Goal: Task Accomplishment & Management: Use online tool/utility

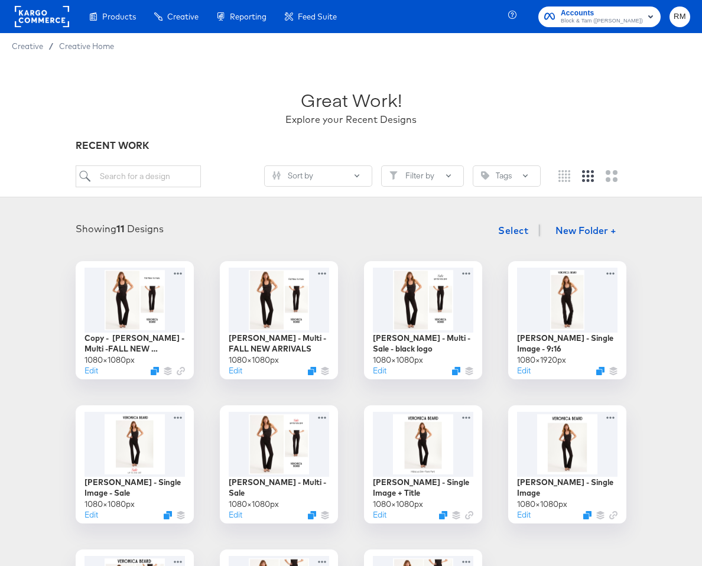
click at [612, 7] on button "Accounts Block & Tam ([PERSON_NAME])" at bounding box center [599, 17] width 122 height 21
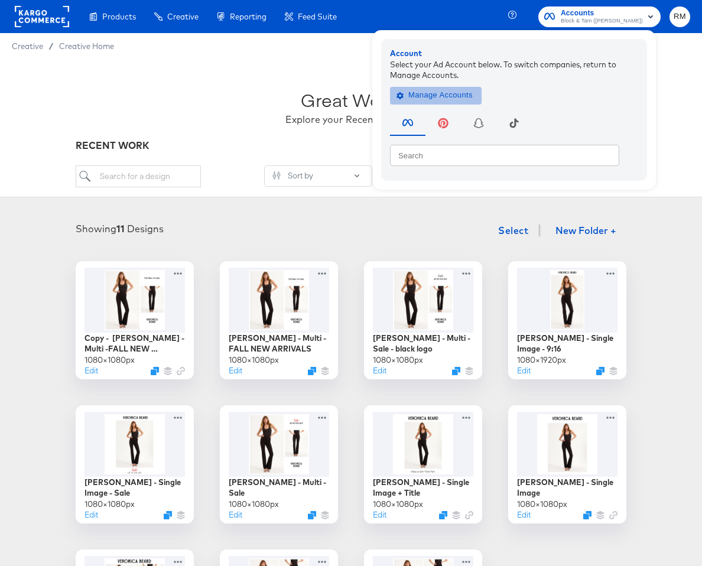
click at [470, 89] on span "Manage Accounts" at bounding box center [436, 96] width 74 height 14
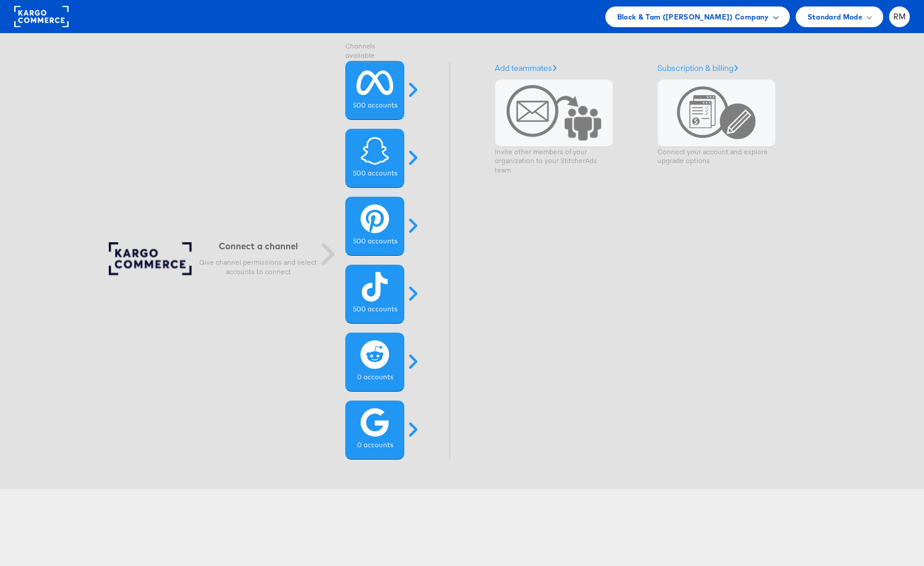
click at [680, 19] on span "Block & Tam ([PERSON_NAME]) Company" at bounding box center [693, 17] width 152 height 12
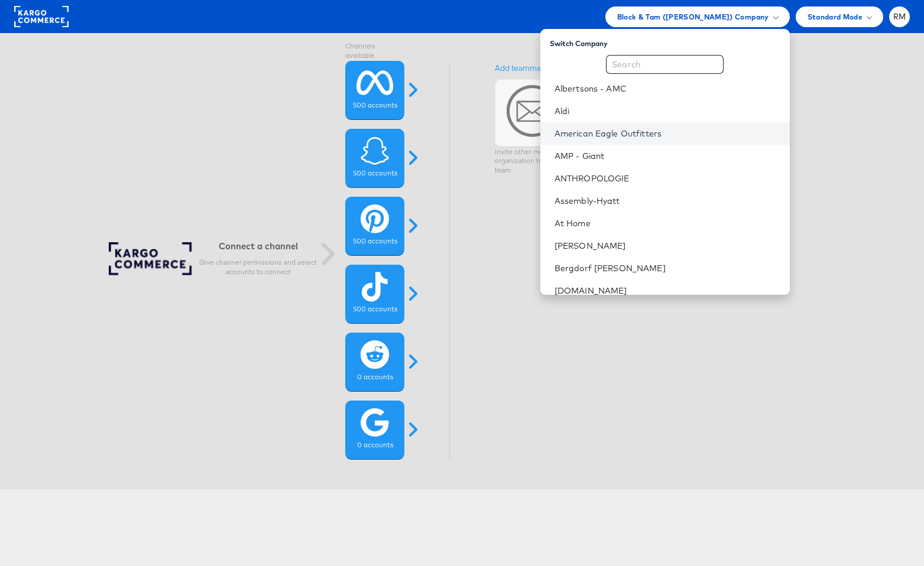
click at [644, 134] on link "American Eagle Outfitters" at bounding box center [667, 134] width 226 height 12
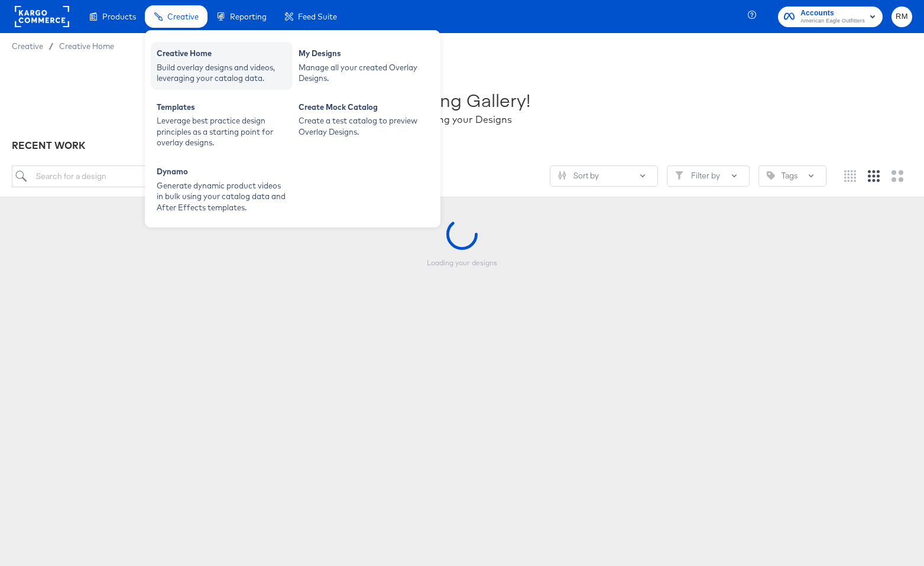
click at [188, 67] on div "Build overlay designs and videos, leveraging your catalog data." at bounding box center [222, 73] width 130 height 22
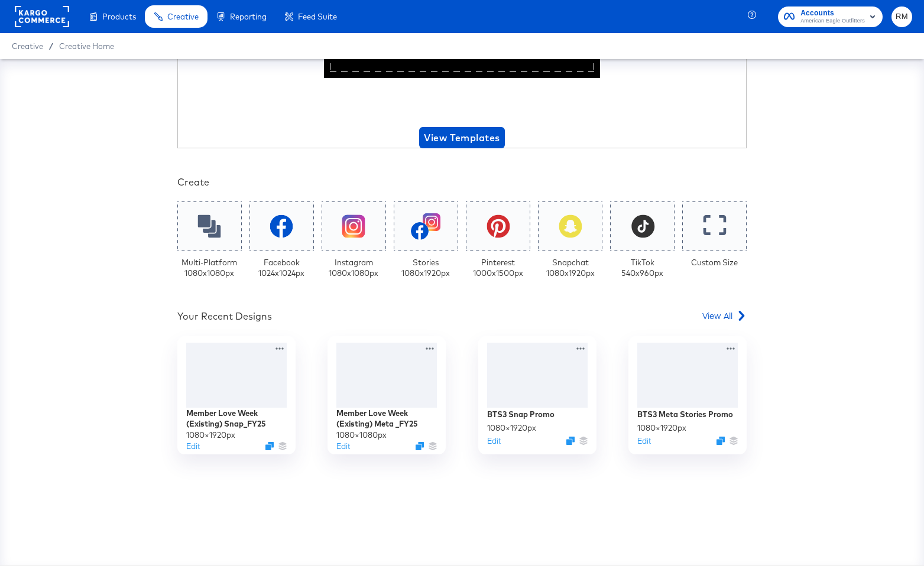
scroll to position [125, 0]
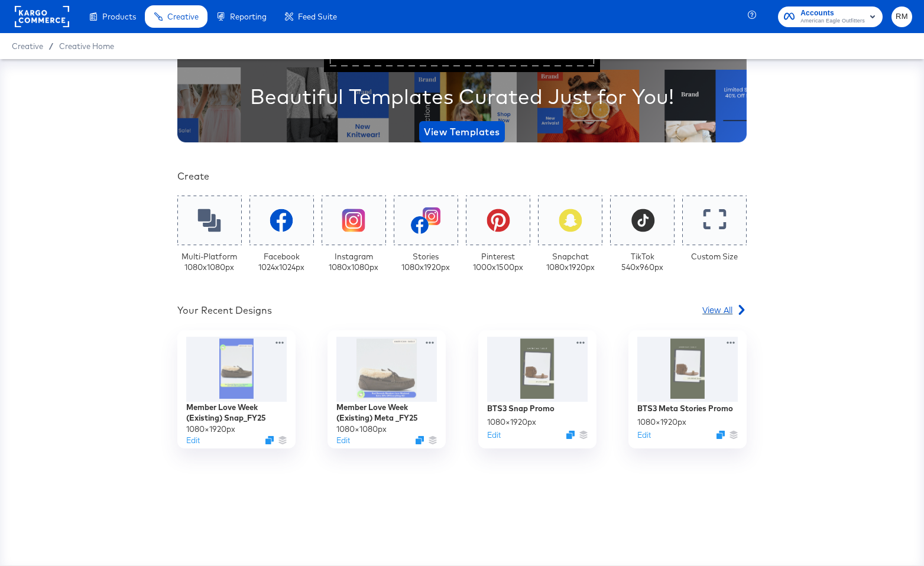
click at [727, 306] on span "View All" at bounding box center [717, 310] width 30 height 12
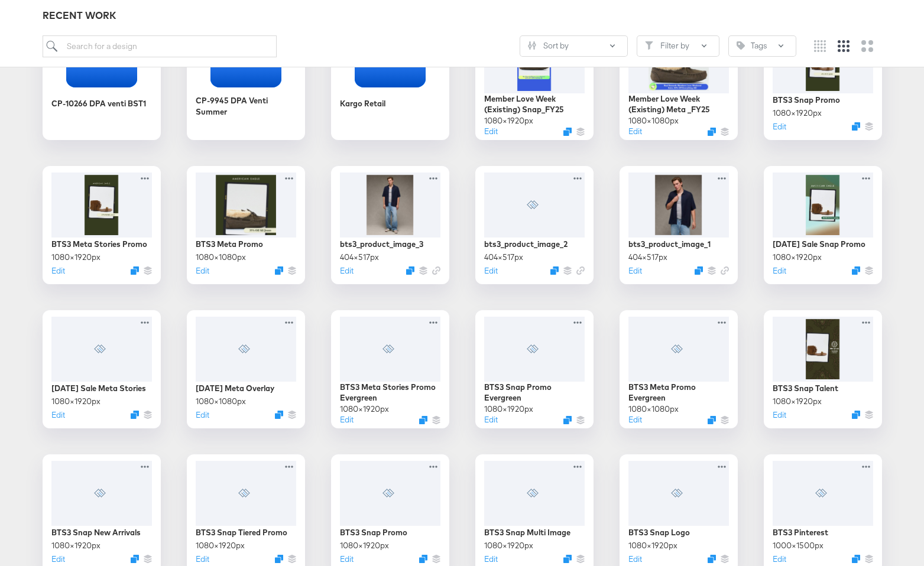
scroll to position [245, 0]
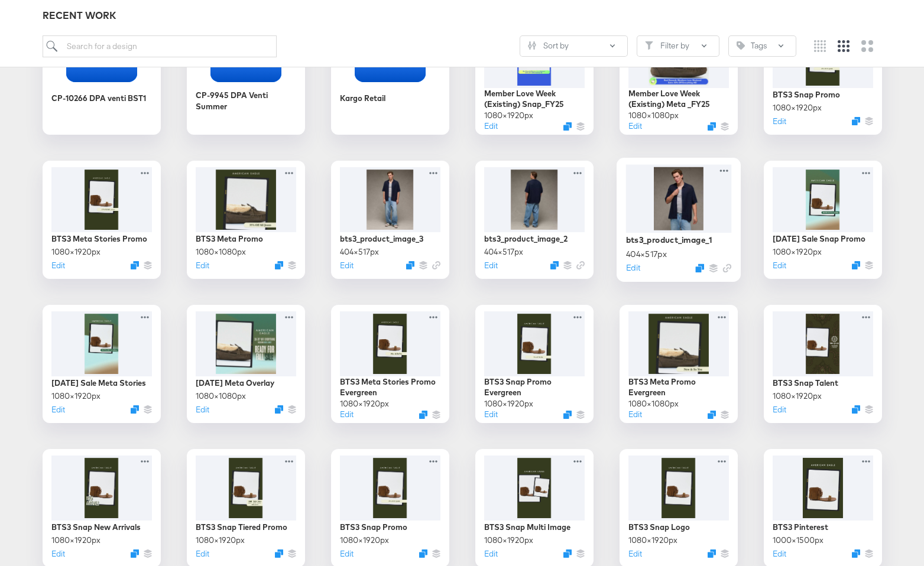
click at [685, 217] on div at bounding box center [678, 198] width 106 height 68
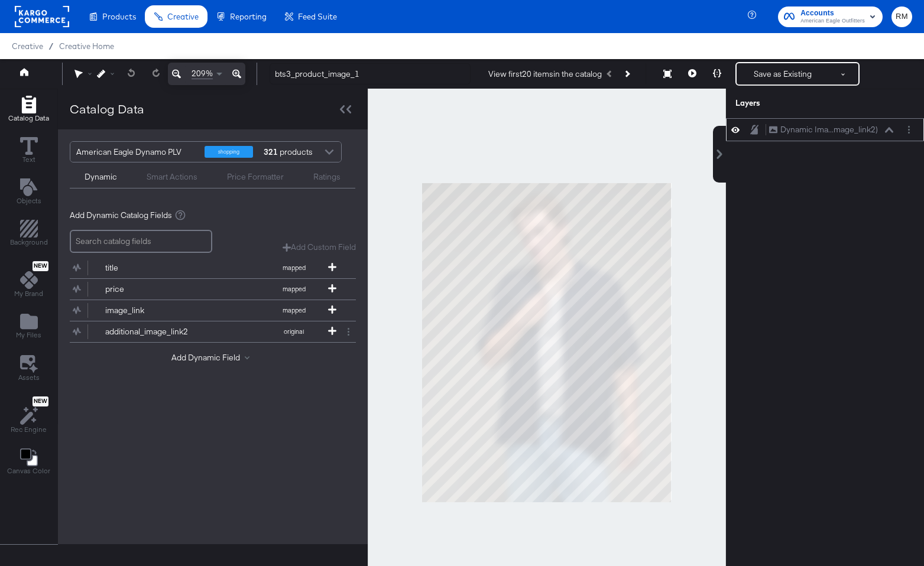
click at [891, 134] on div "Dynamic Ima...mage_link2) Dynamic Image (additional_image_link2)" at bounding box center [830, 130] width 125 height 12
click at [891, 127] on icon at bounding box center [889, 130] width 8 height 6
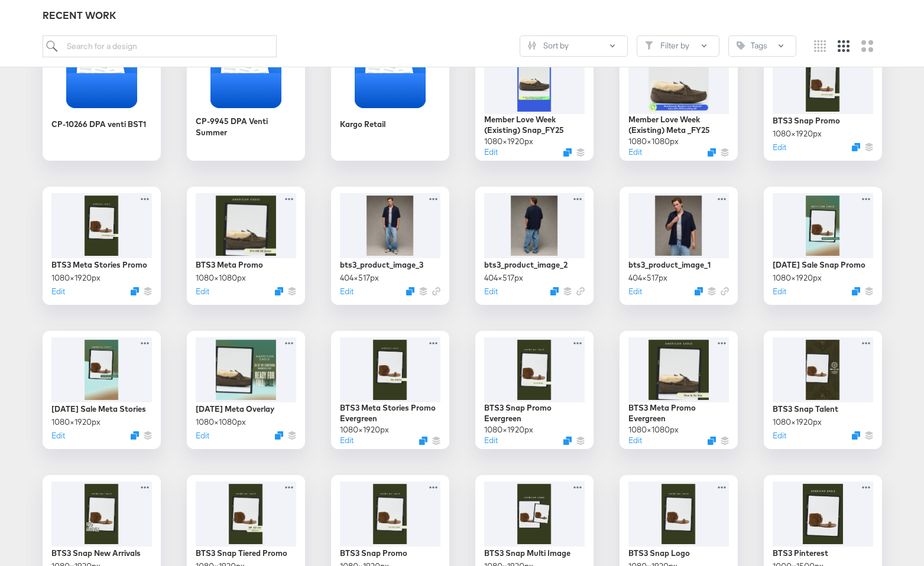
scroll to position [219, 0]
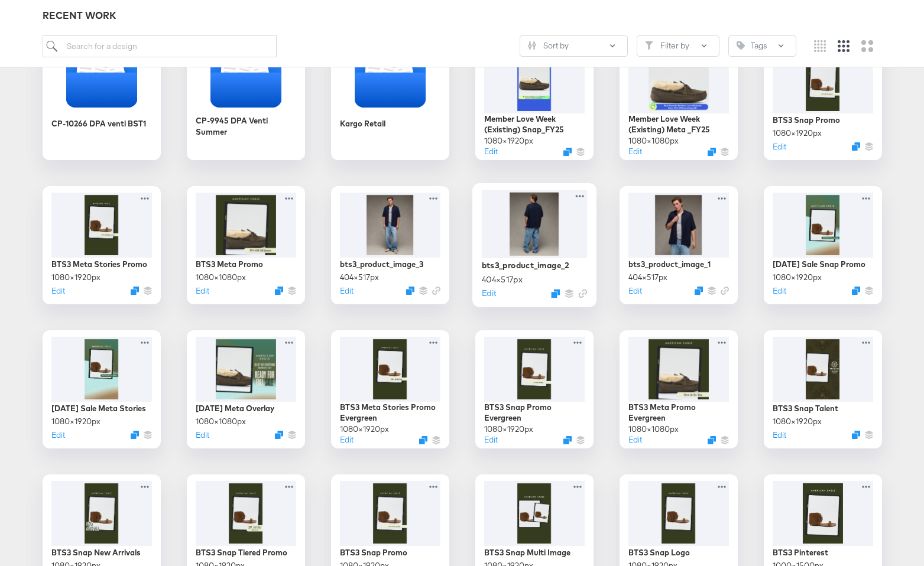
click at [556, 212] on div at bounding box center [534, 224] width 106 height 68
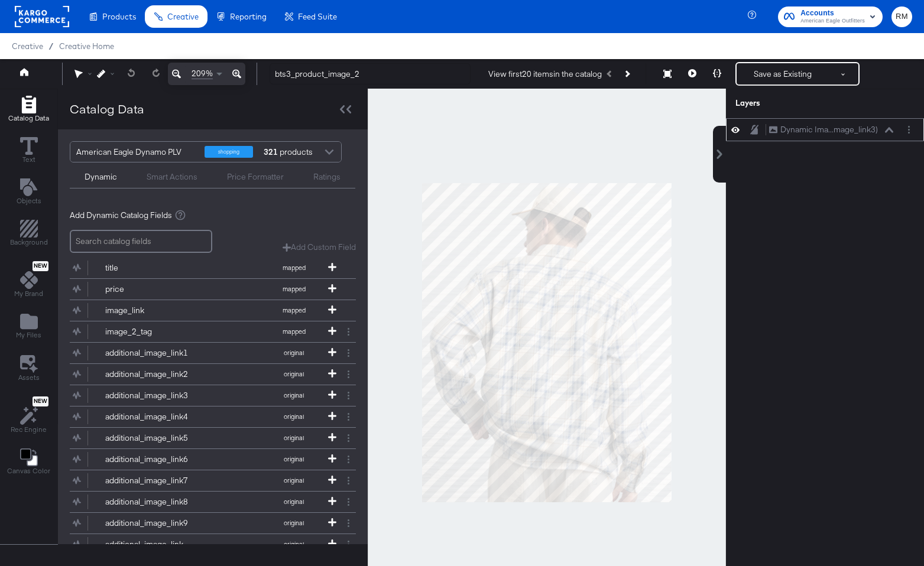
click at [890, 132] on icon at bounding box center [889, 130] width 8 height 6
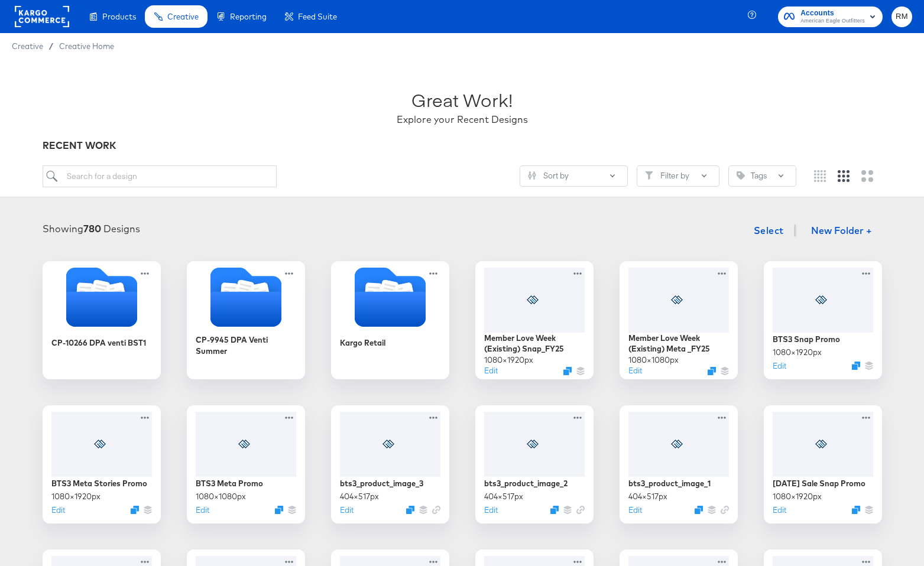
scroll to position [110, 0]
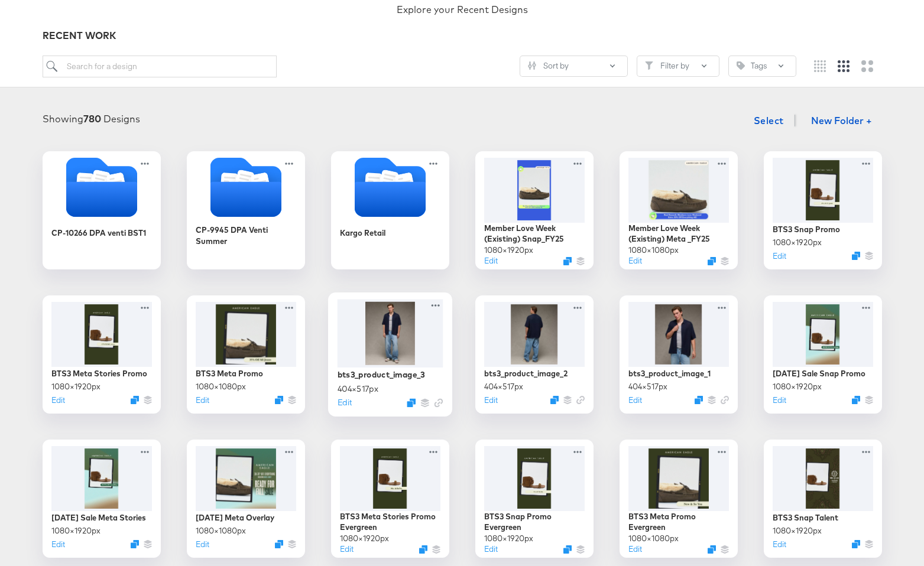
click at [414, 348] on div at bounding box center [390, 333] width 106 height 68
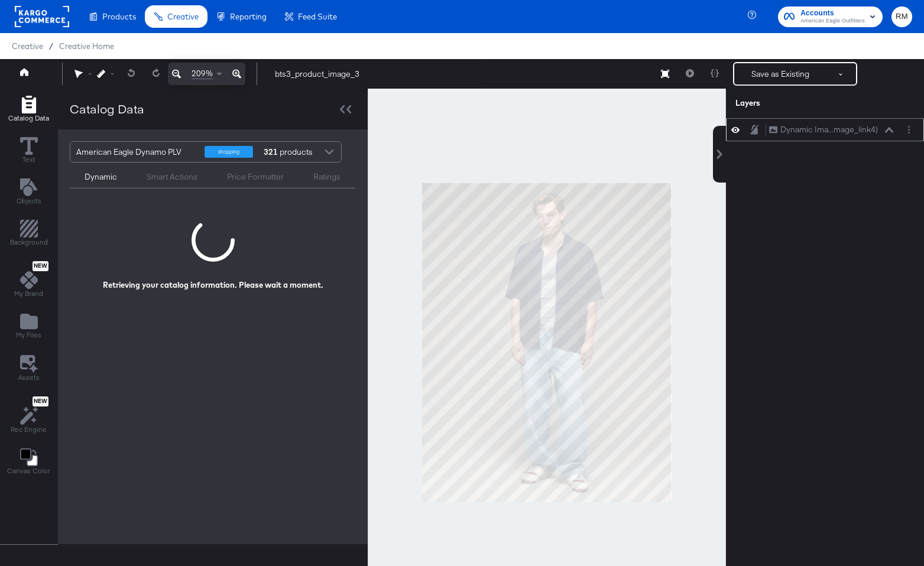
click at [888, 132] on button at bounding box center [888, 129] width 9 height 7
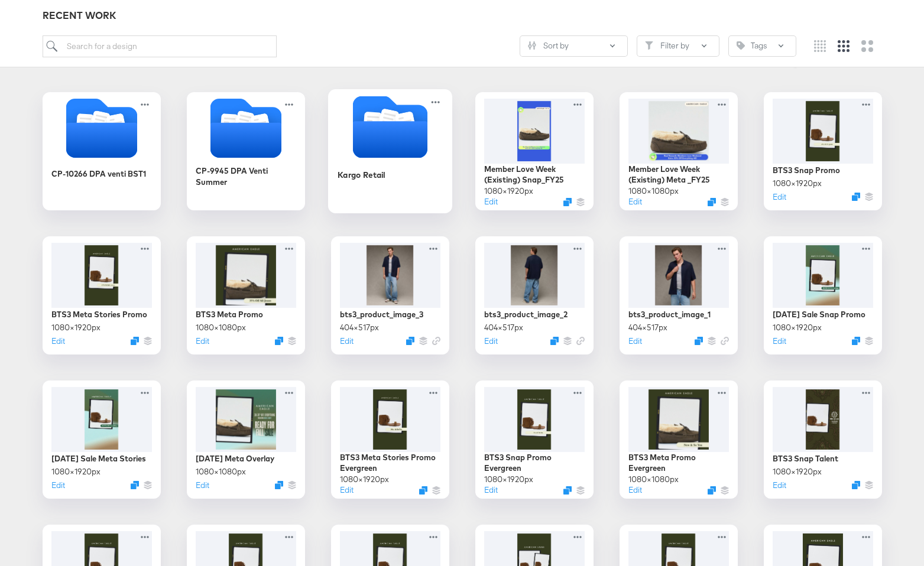
scroll to position [176, 0]
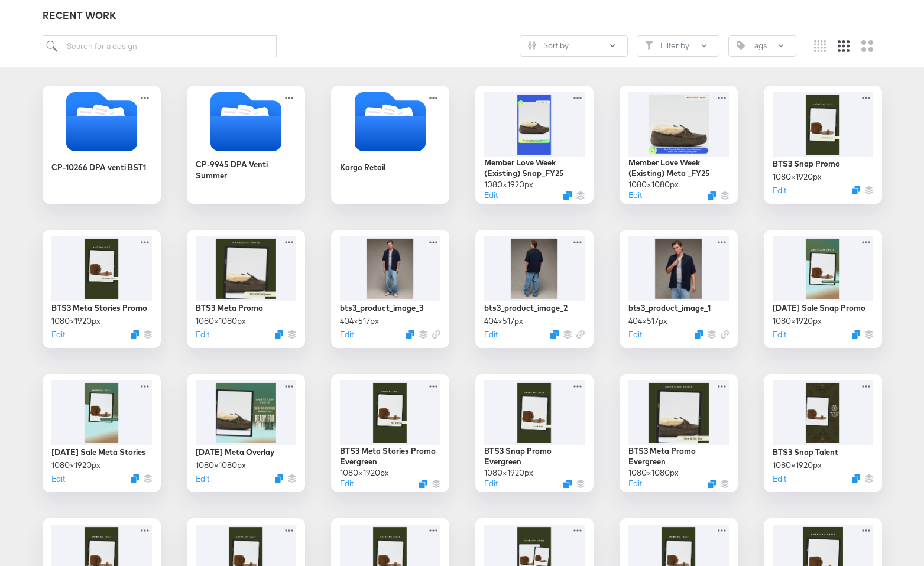
click at [14, 441] on div "CP-10266 DPA venti BST1 CP-9945 DPA Venti Summer Kargo Retail Member Love Week …" at bounding box center [462, 433] width 900 height 695
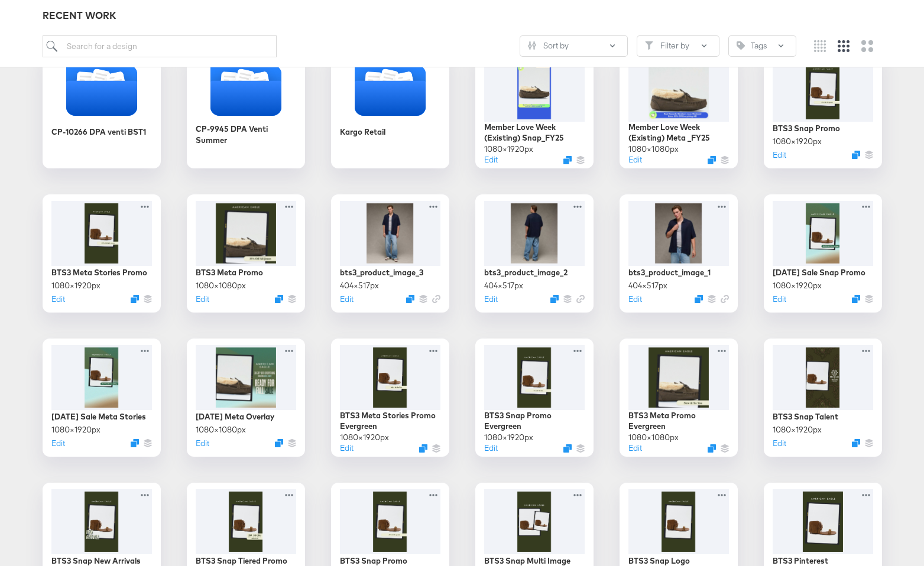
scroll to position [0, 0]
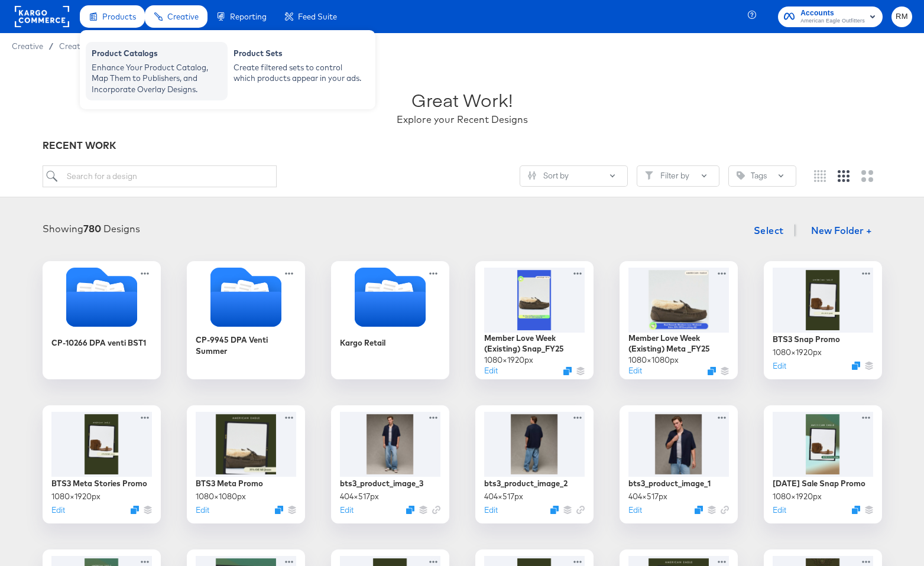
click at [119, 87] on div "Enhance Your Product Catalog, Map Them to Publishers, and Incorporate Overlay D…" at bounding box center [157, 78] width 130 height 33
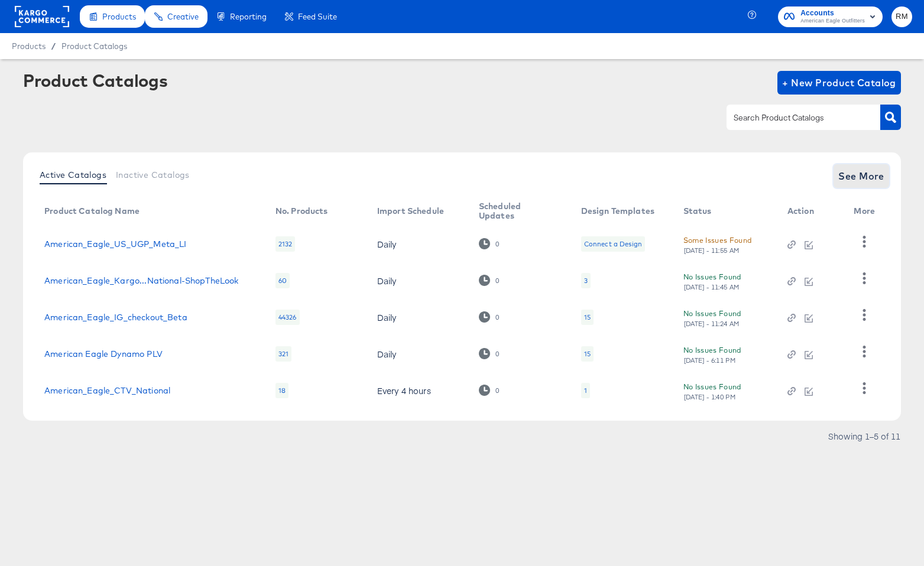
click at [862, 178] on span "See More" at bounding box center [861, 176] width 46 height 17
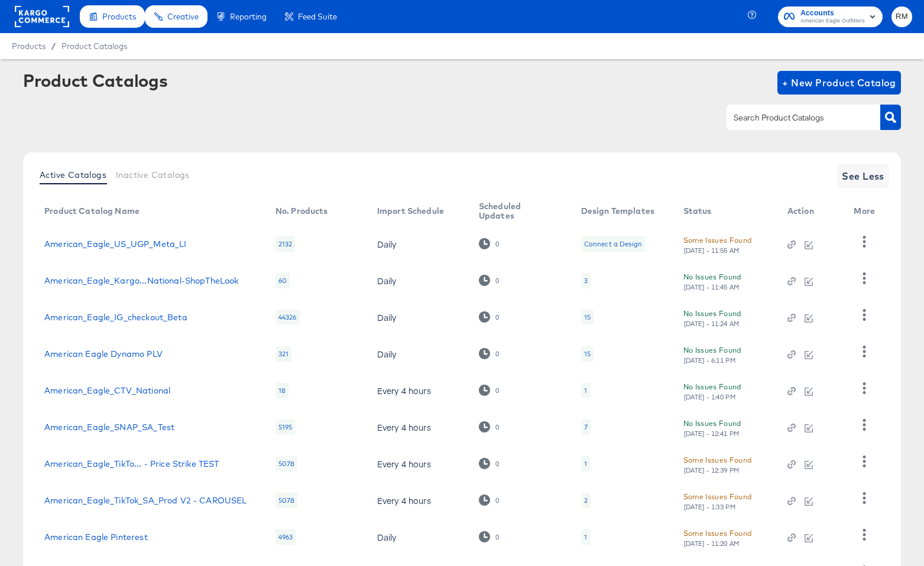
scroll to position [104, 0]
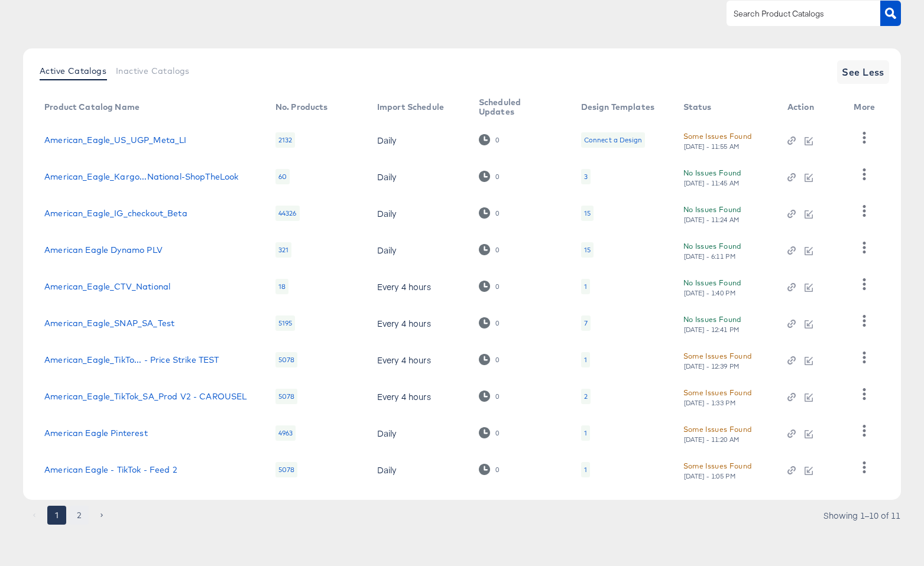
click at [78, 518] on button "2" at bounding box center [79, 515] width 19 height 19
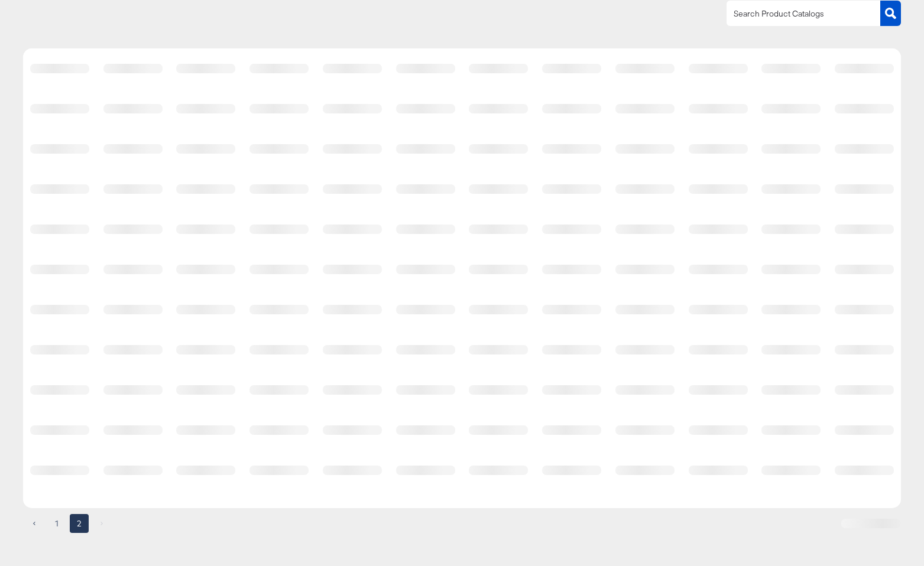
scroll to position [0, 0]
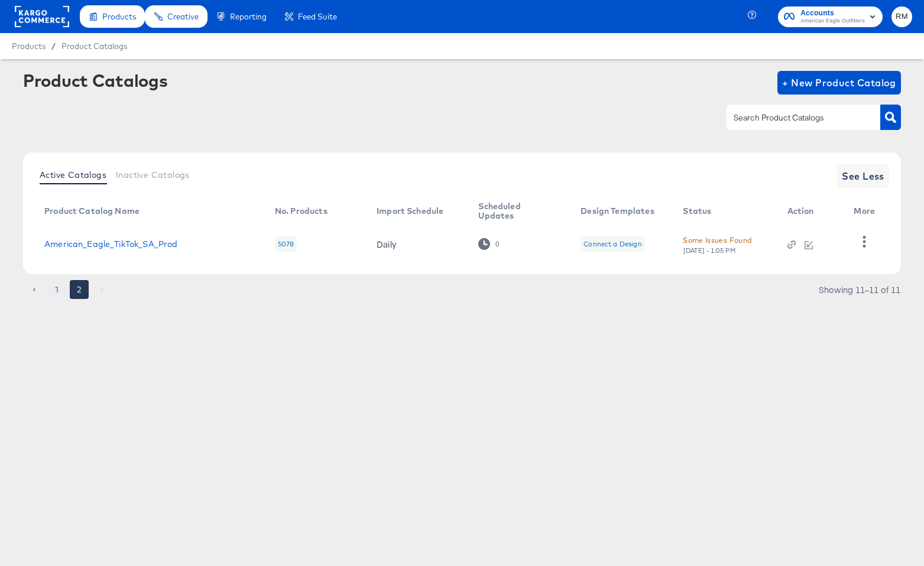
click at [64, 283] on button "1" at bounding box center [56, 289] width 19 height 19
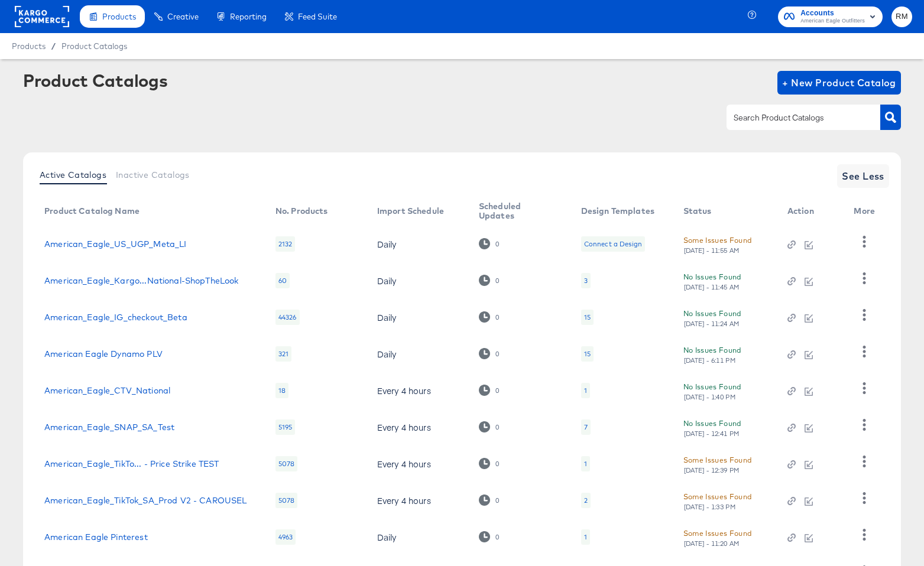
scroll to position [104, 0]
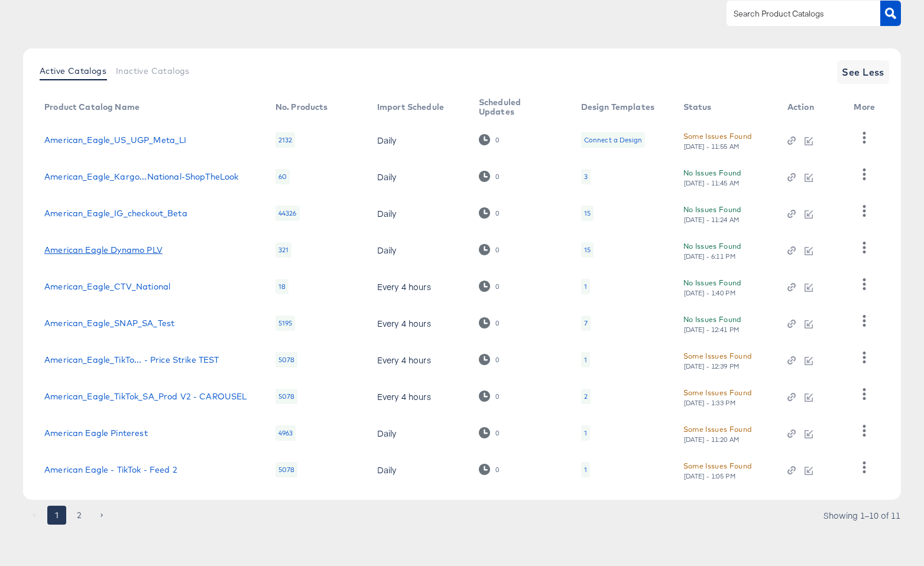
click at [110, 254] on link "American Eagle Dynamo PLV" at bounding box center [103, 249] width 118 height 9
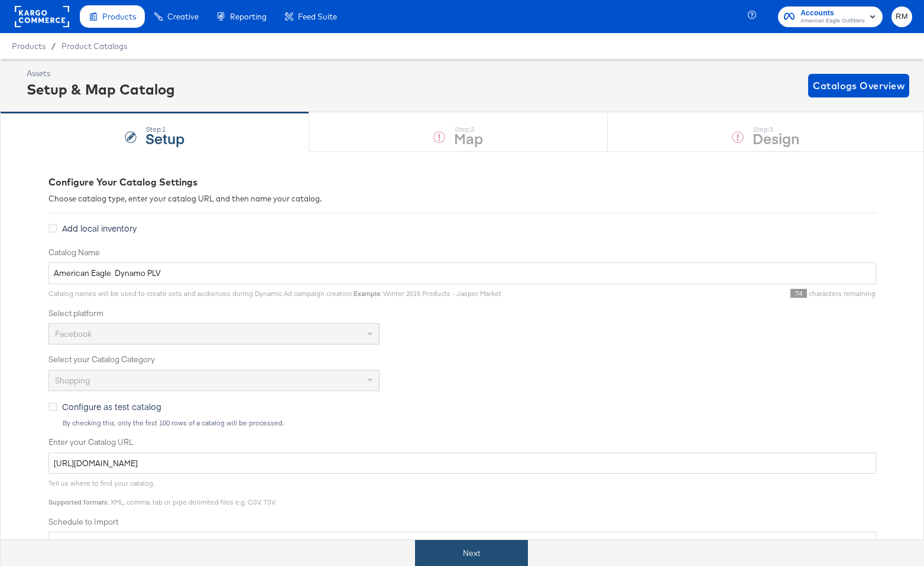
click at [481, 548] on button "Next" at bounding box center [471, 553] width 113 height 27
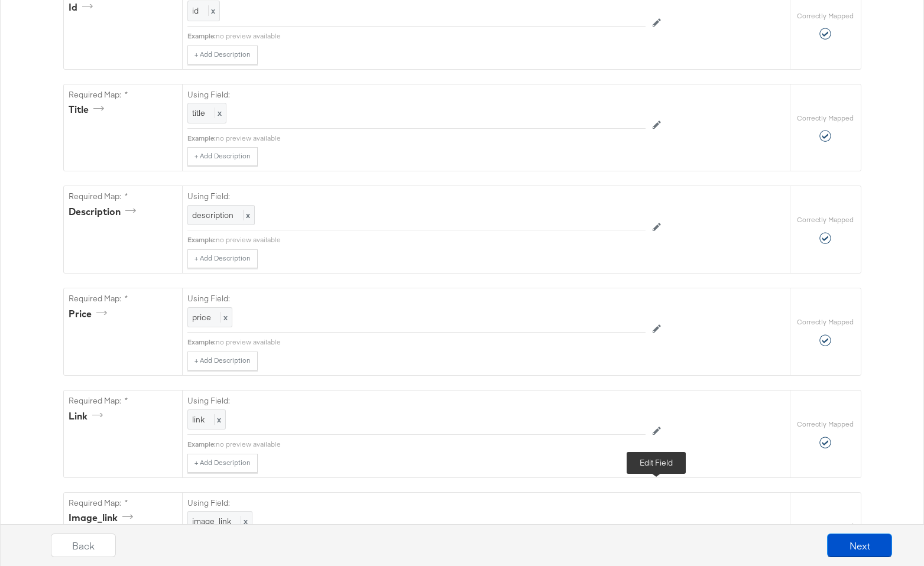
scroll to position [336, 0]
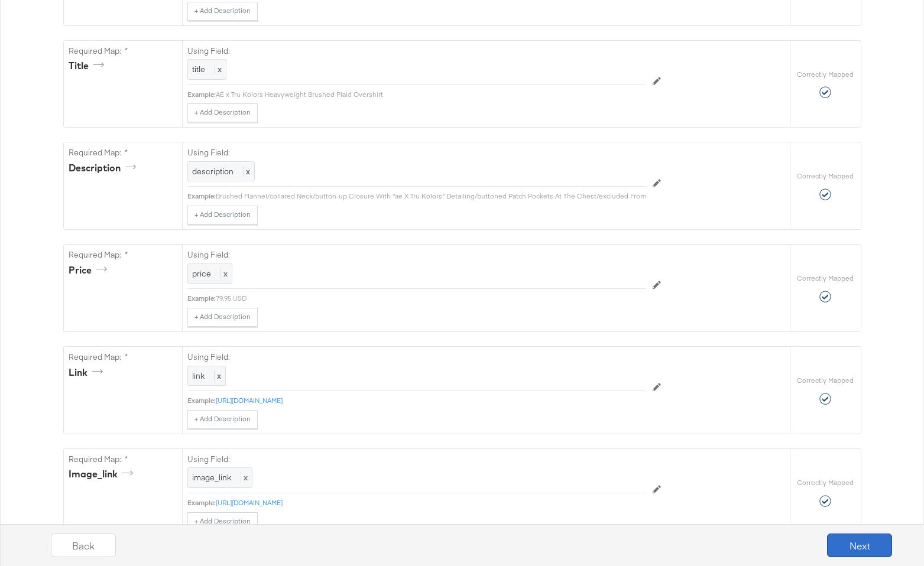
click at [848, 547] on button "Next" at bounding box center [859, 546] width 65 height 24
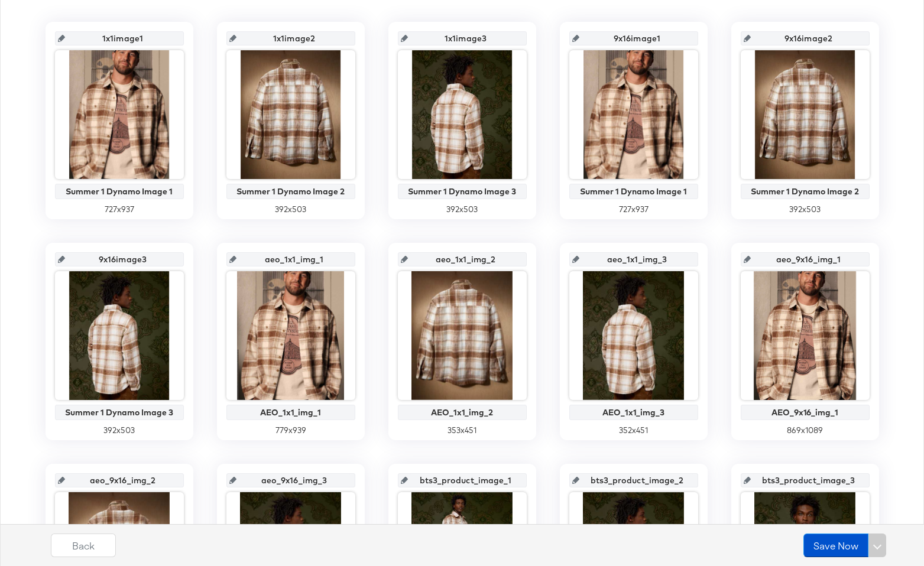
scroll to position [246, 0]
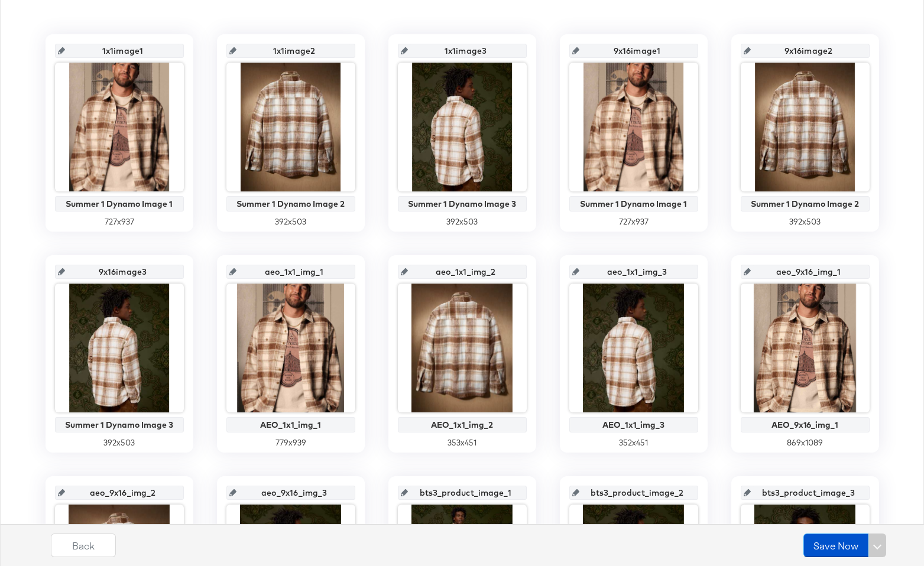
click at [378, 98] on div "1x1image1 Summer 1 Dynamo Image 1 727 x 937 1x1image2 Summer 1 Dynamo Image 2 3…" at bounding box center [462, 464] width 911 height 861
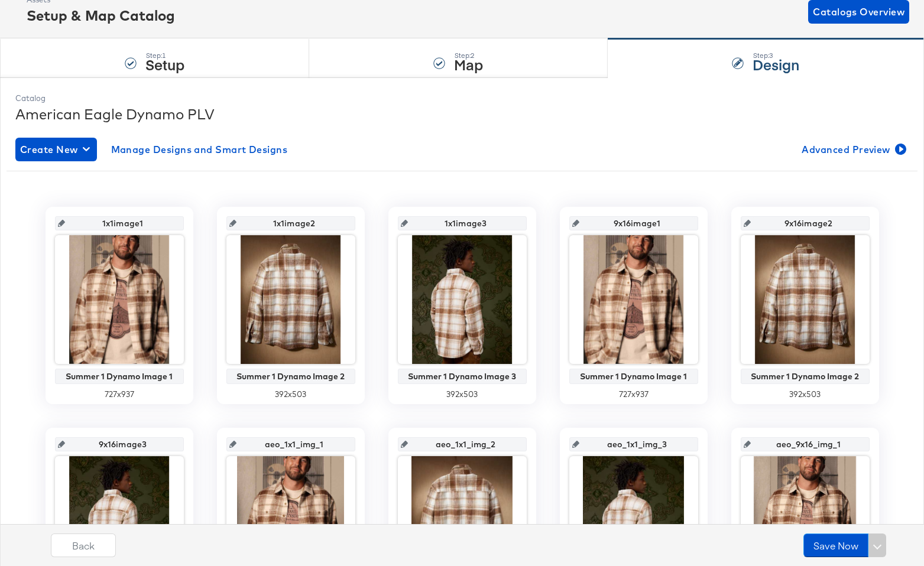
scroll to position [73, 0]
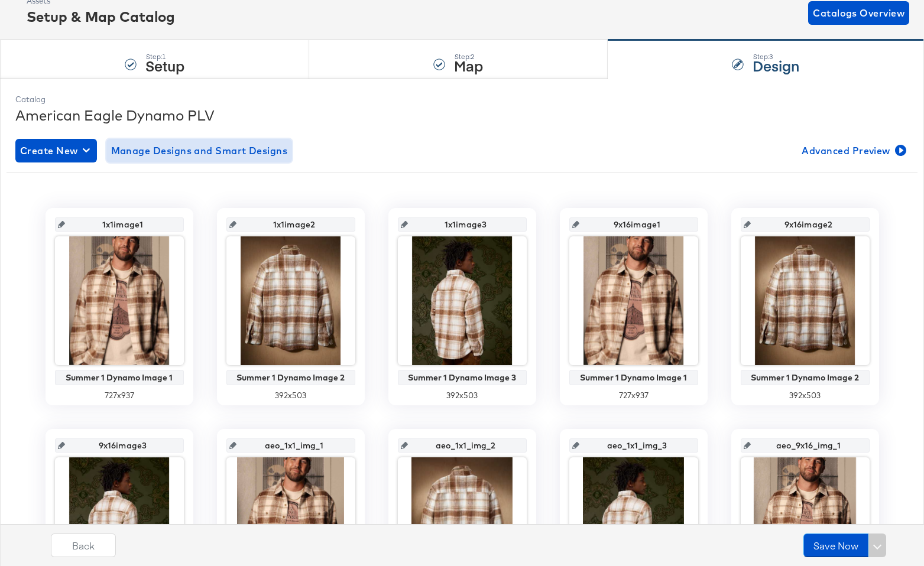
click at [250, 144] on span "Manage Designs and Smart Designs" at bounding box center [199, 150] width 177 height 17
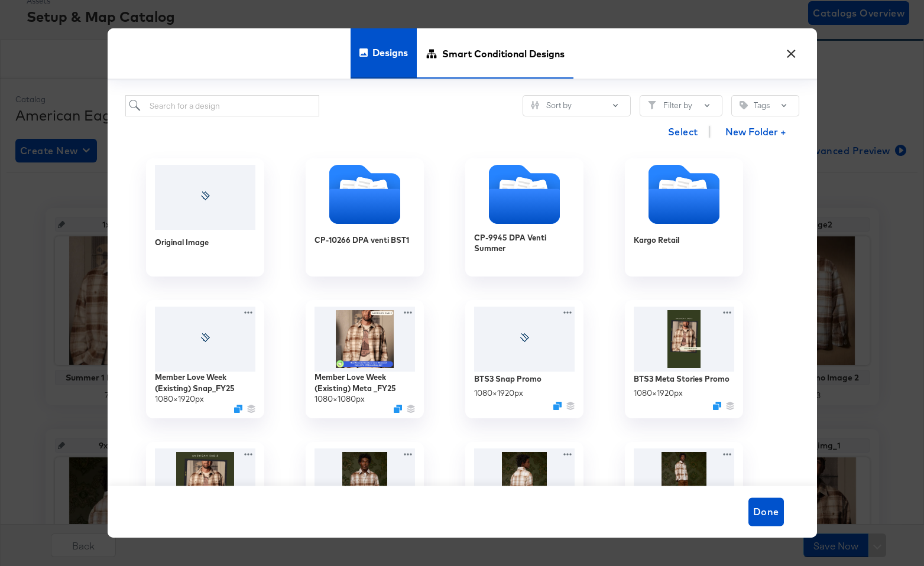
click at [495, 38] on span "Smart Conditional Designs" at bounding box center [503, 53] width 122 height 52
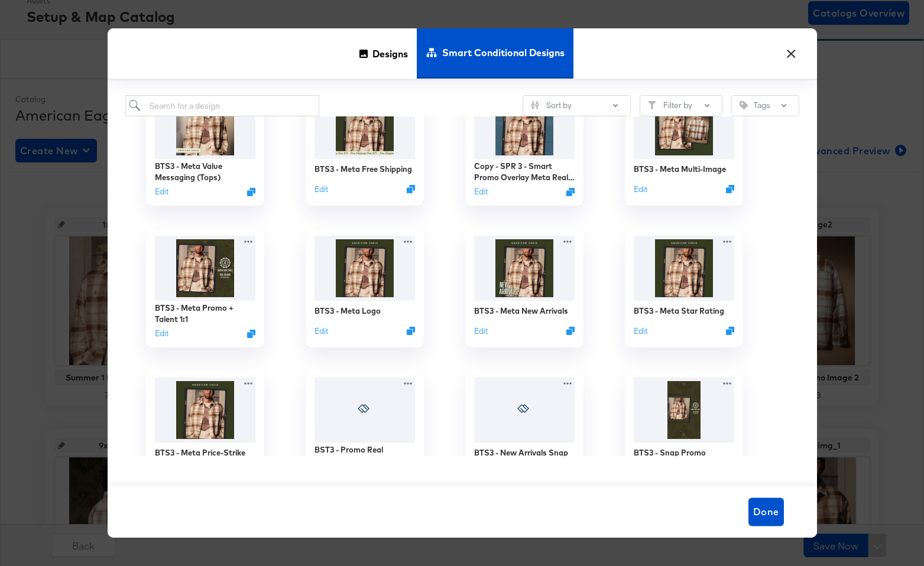
scroll to position [0, 0]
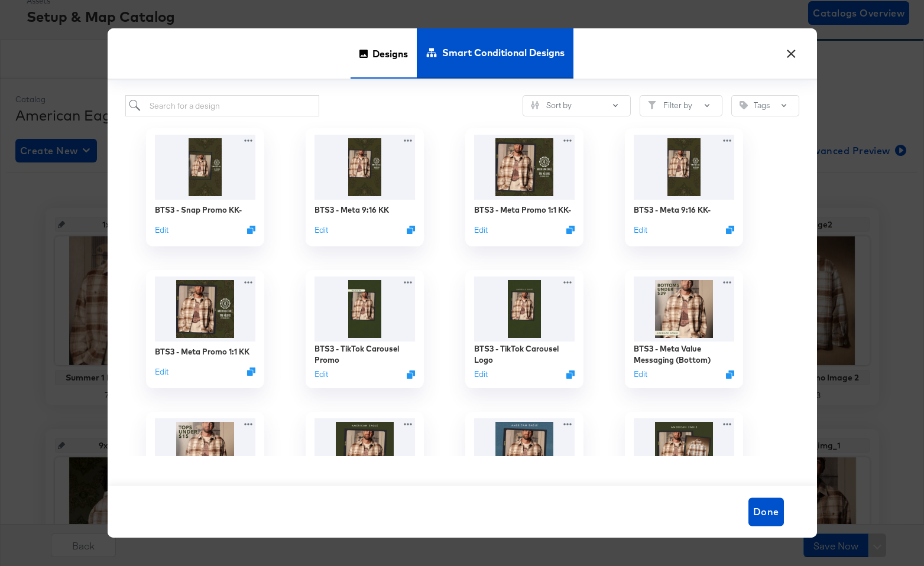
click at [395, 67] on span "Designs" at bounding box center [389, 53] width 35 height 52
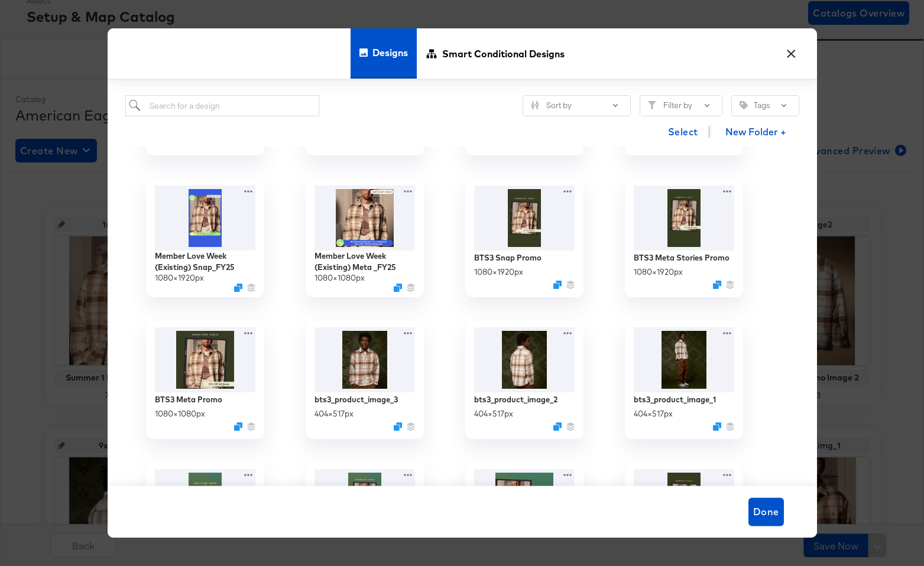
scroll to position [166, 0]
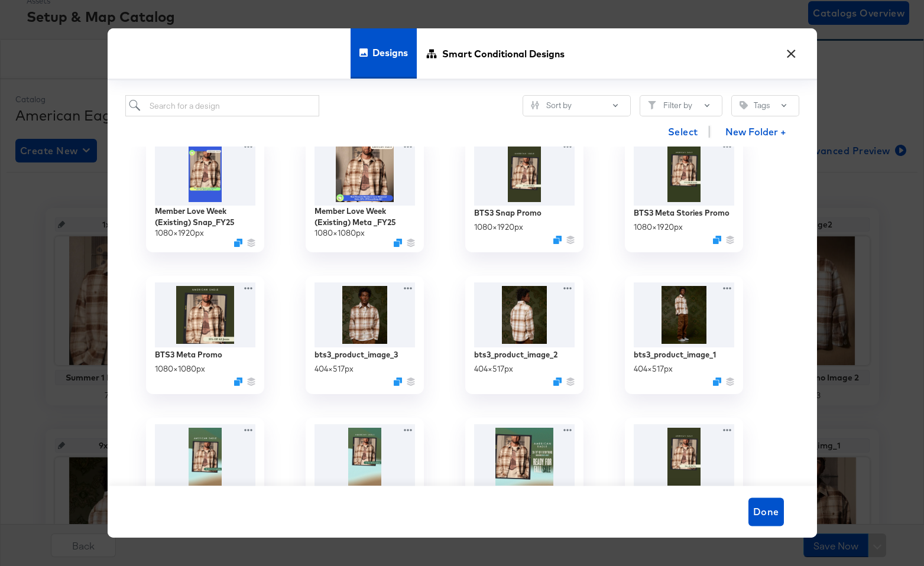
click at [798, 50] on button "×" at bounding box center [791, 50] width 21 height 21
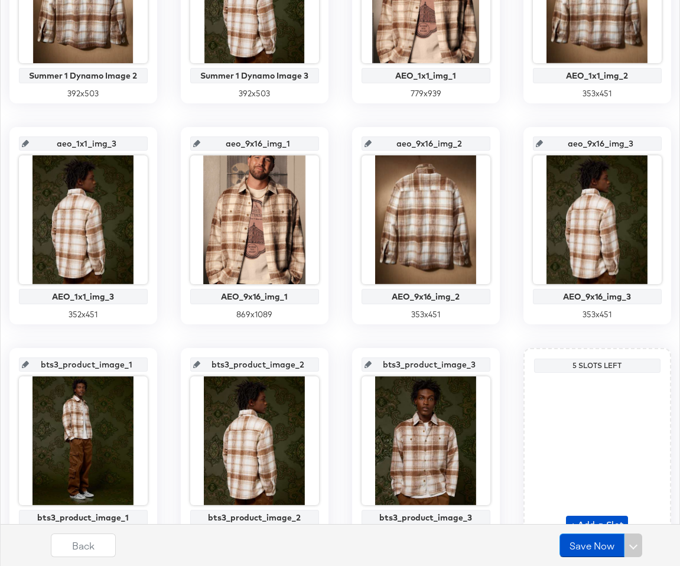
scroll to position [660, 0]
